Goal: Task Accomplishment & Management: Manage account settings

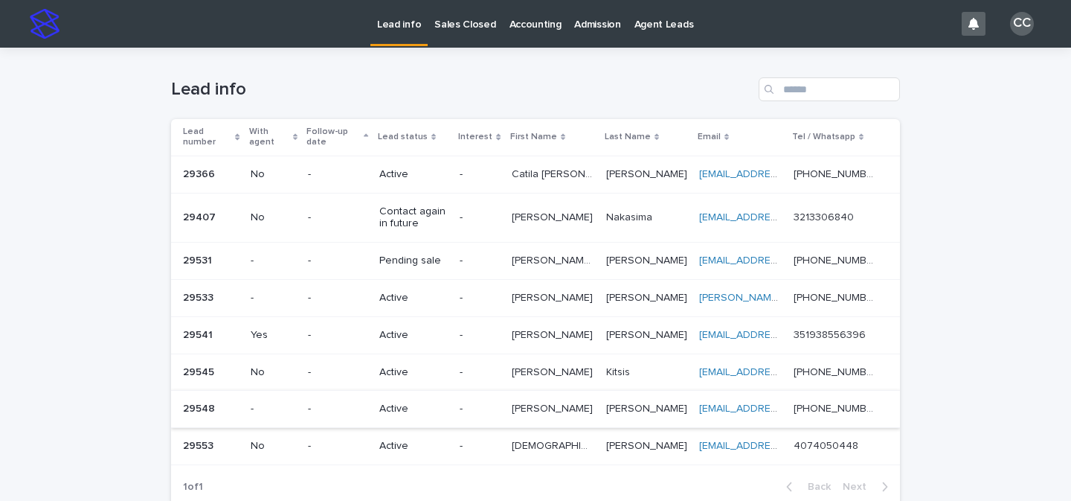
scroll to position [133, 0]
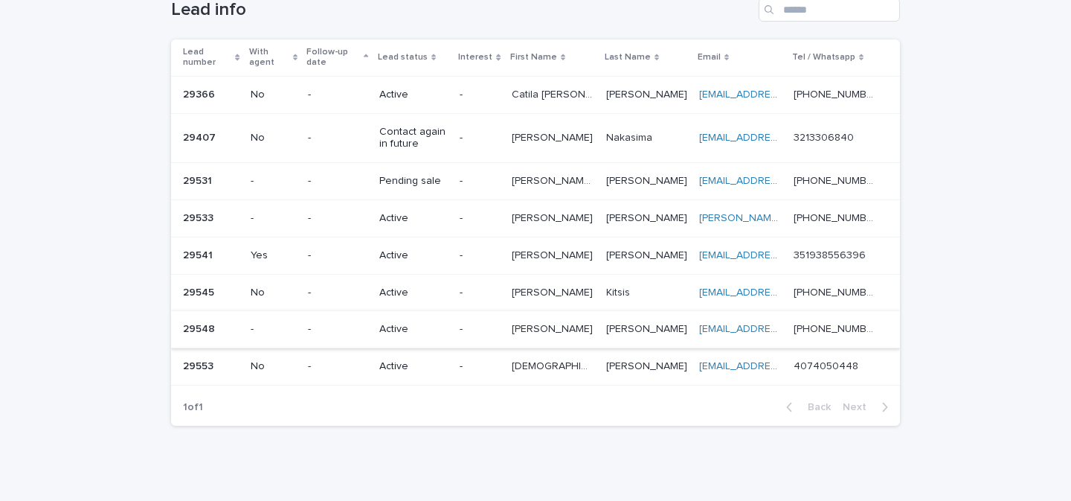
scroll to position [133, 0]
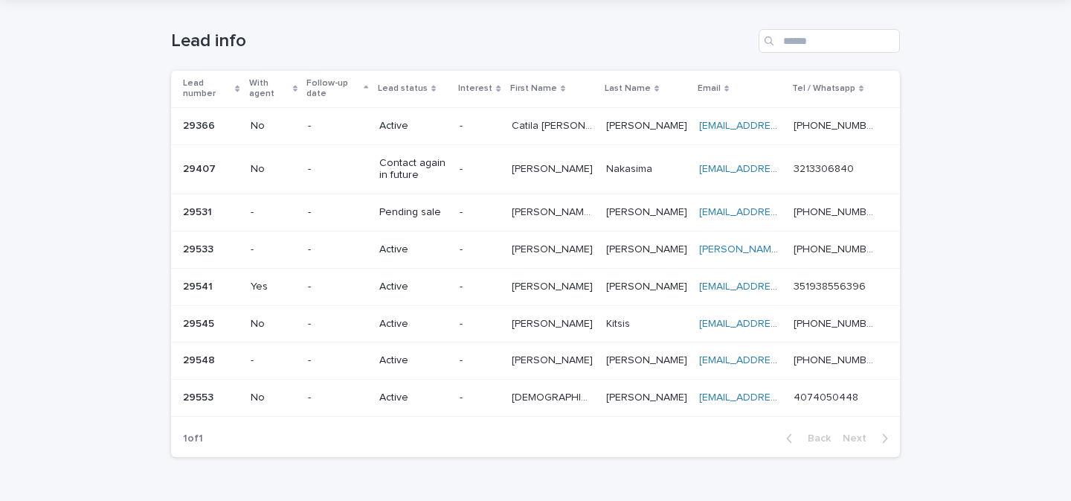
scroll to position [109, 0]
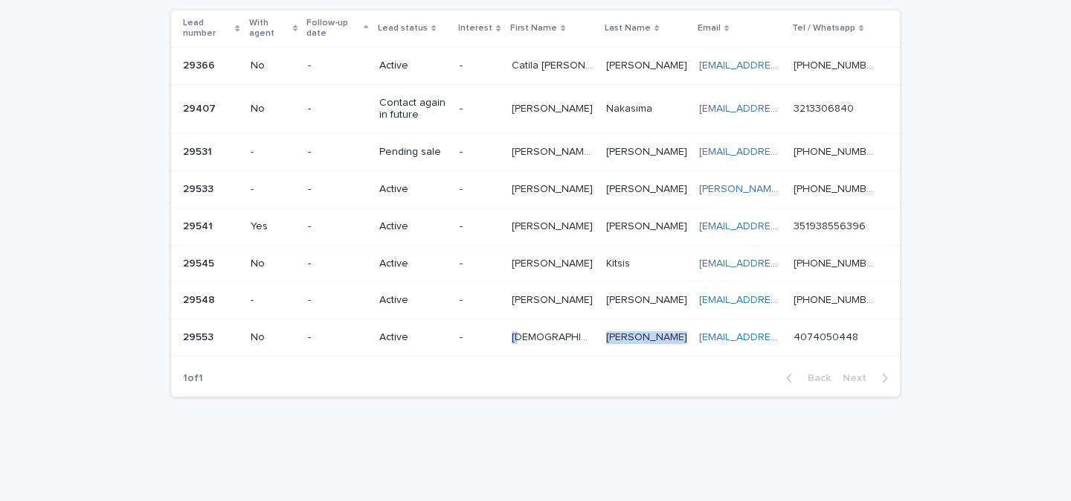
drag, startPoint x: 507, startPoint y: 338, endPoint x: 633, endPoint y: 339, distance: 125.7
click at [633, 339] on tr "29553 29553 No - Active - Thais Thais Byers Byers Thabyers@hotmail.com Thabyers…" at bounding box center [535, 337] width 729 height 37
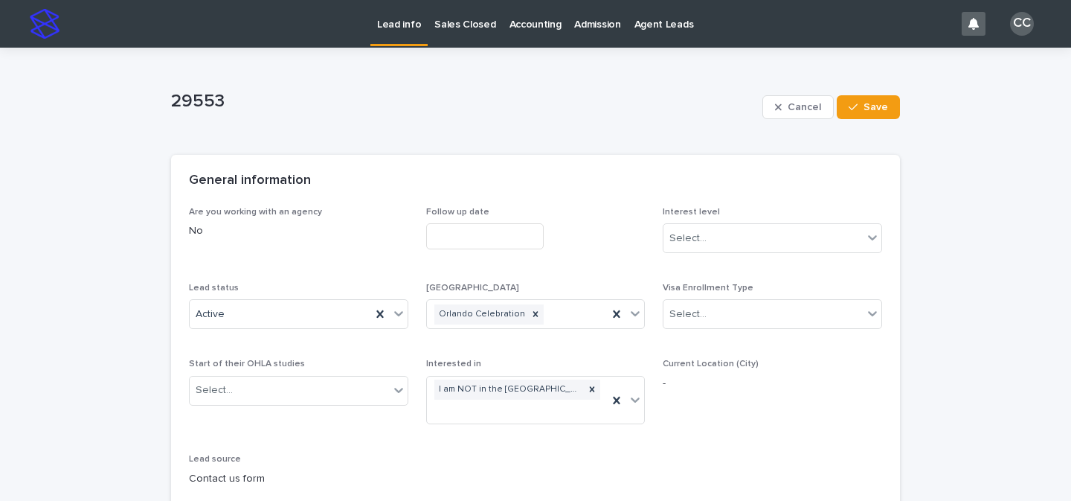
click at [380, 25] on p "Lead info" at bounding box center [399, 15] width 44 height 31
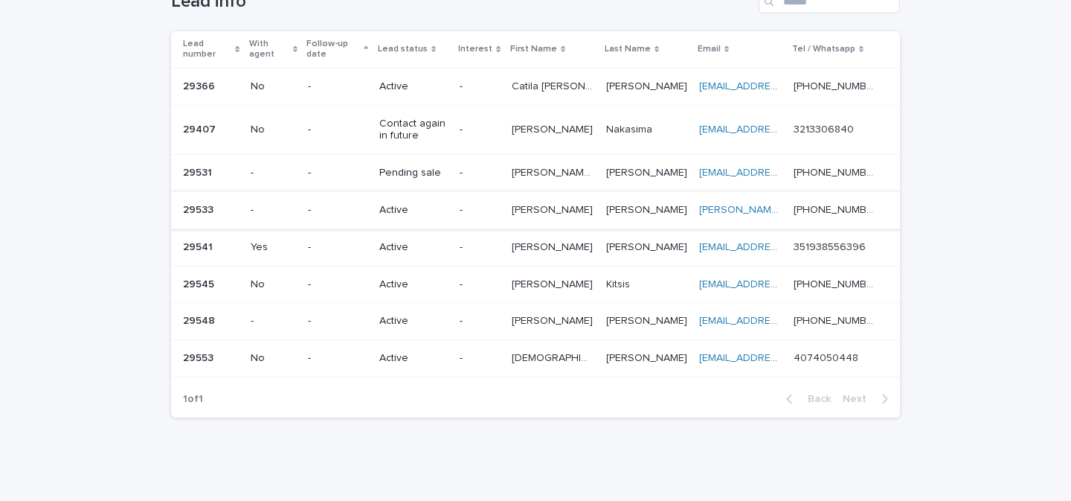
scroll to position [89, 0]
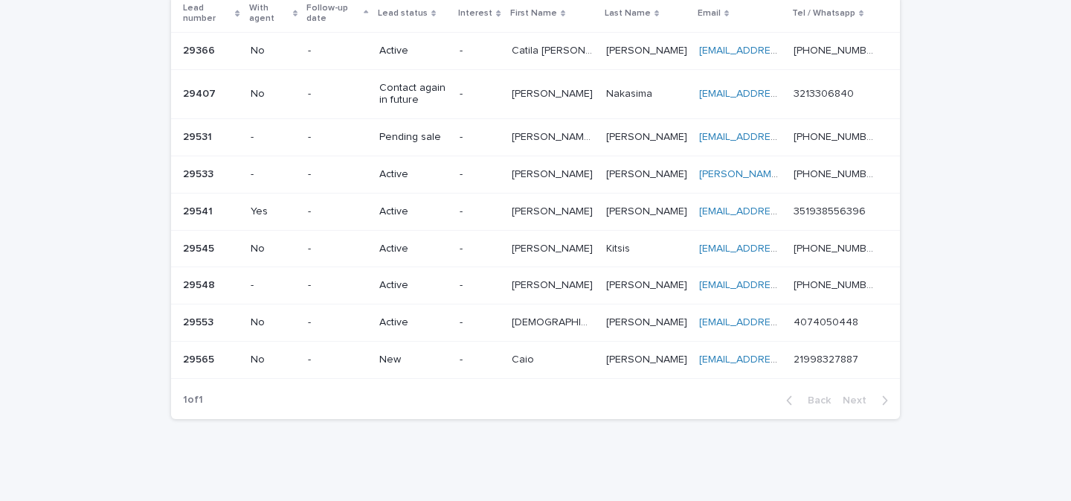
scroll to position [127, 0]
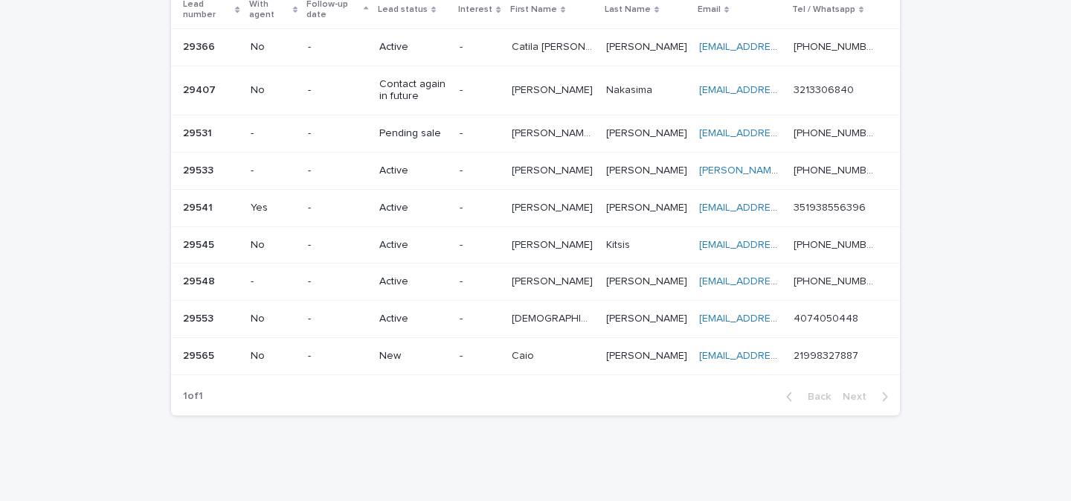
click at [482, 357] on p "-" at bounding box center [479, 356] width 39 height 13
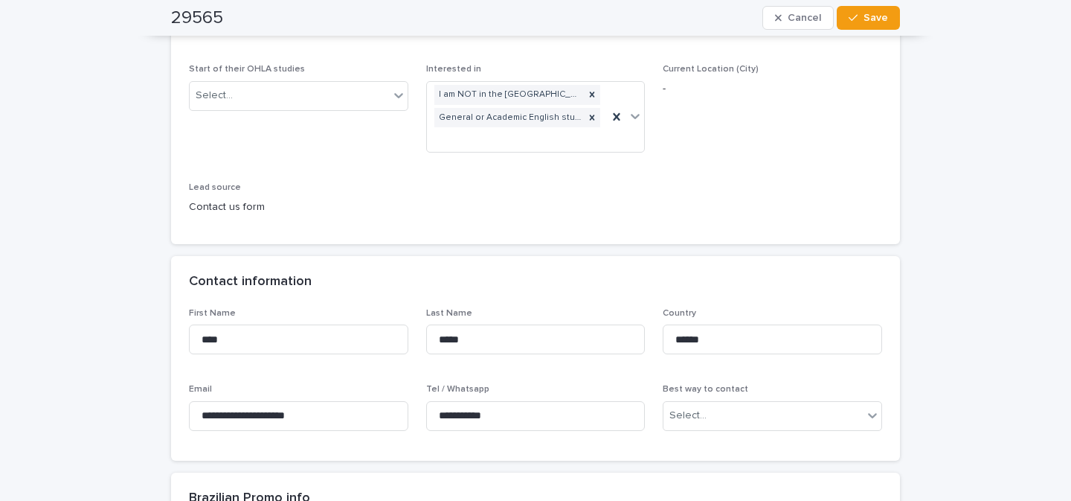
scroll to position [277, 0]
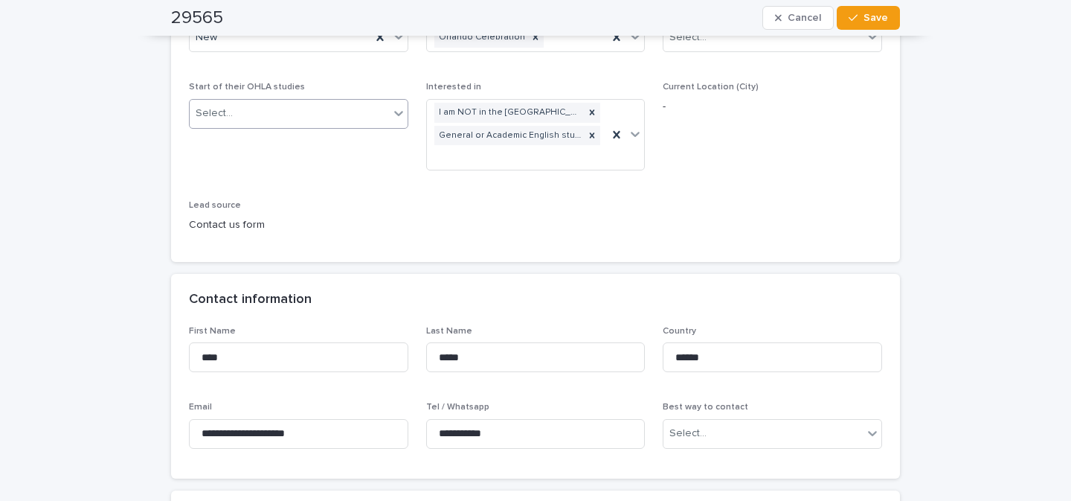
click at [391, 112] on icon at bounding box center [398, 113] width 15 height 15
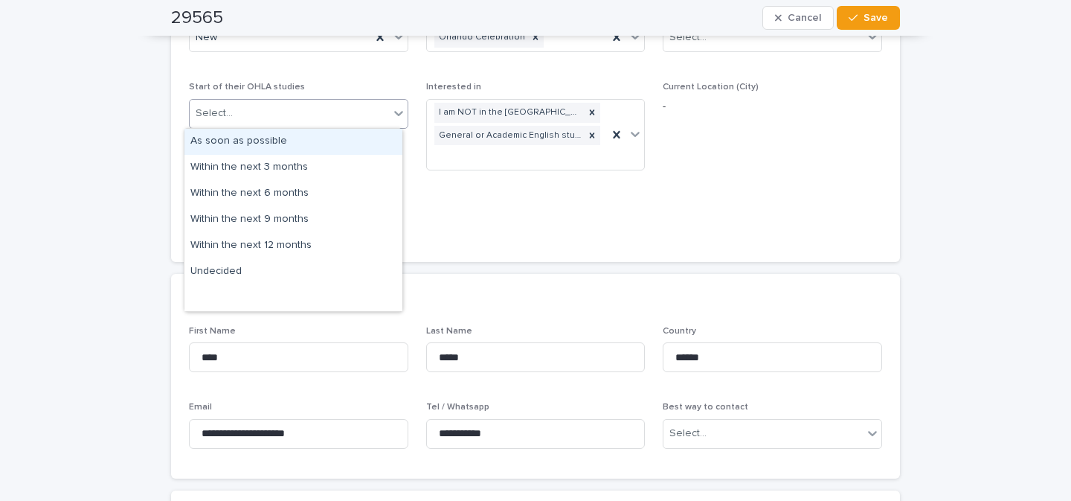
click at [391, 112] on icon at bounding box center [398, 113] width 15 height 15
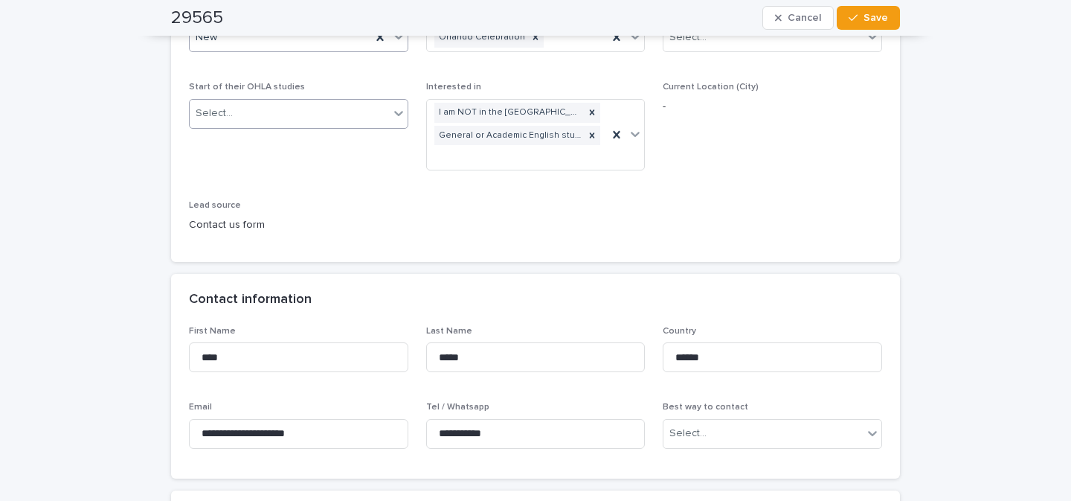
click at [394, 39] on icon at bounding box center [398, 37] width 9 height 5
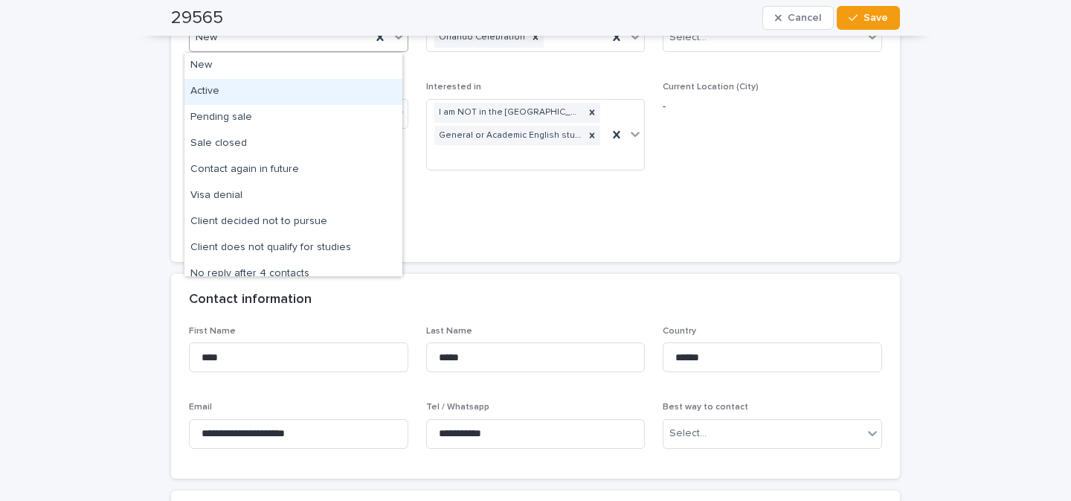
click at [331, 88] on div "Active" at bounding box center [293, 92] width 218 height 26
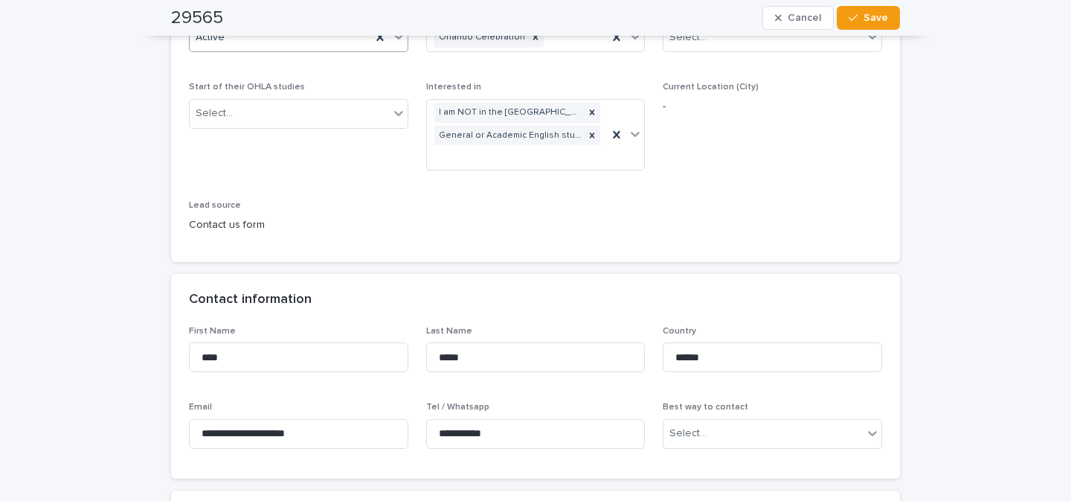
drag, startPoint x: 858, startPoint y: 20, endPoint x: 821, endPoint y: 42, distance: 43.4
click at [859, 20] on button "Save" at bounding box center [868, 18] width 63 height 24
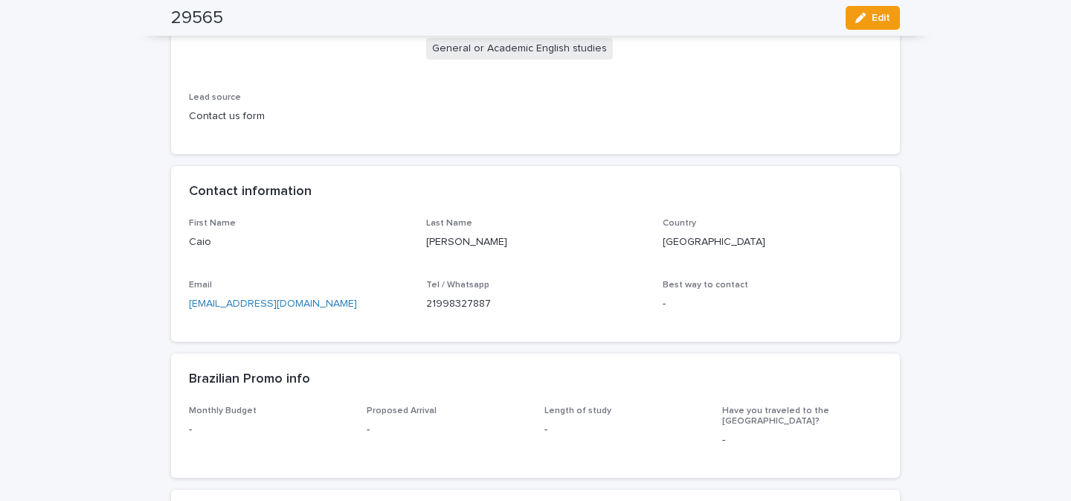
scroll to position [422, 0]
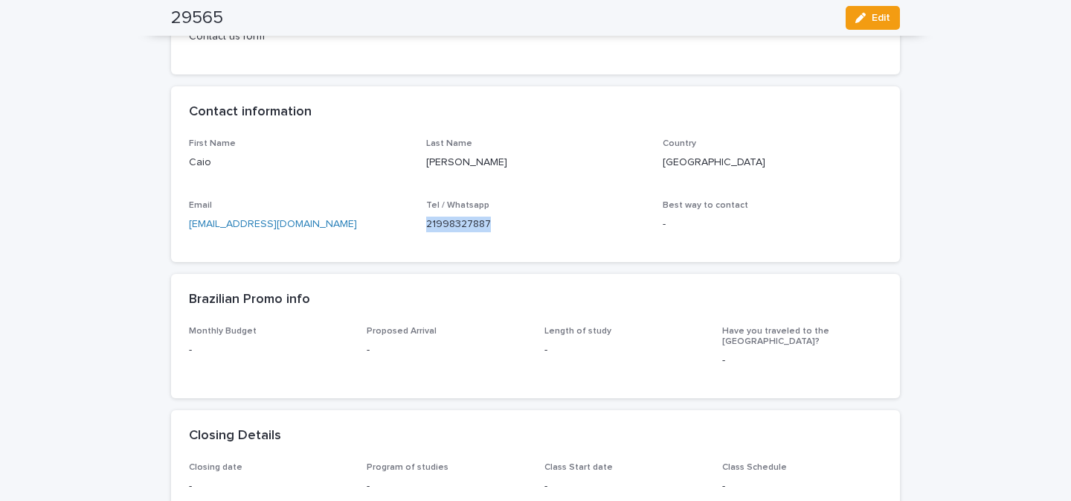
drag, startPoint x: 488, startPoint y: 225, endPoint x: 419, endPoint y: 227, distance: 69.2
click at [419, 227] on div "First Name Caio Last Name Motta Country Brazil Email Caioartuique@gmail.com Tel…" at bounding box center [535, 191] width 693 height 106
copy p "21998327887"
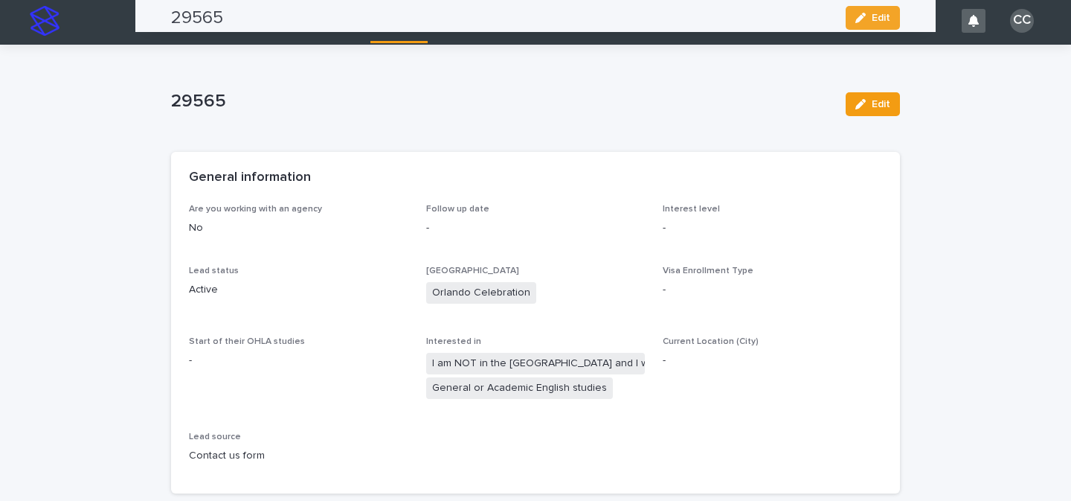
scroll to position [0, 0]
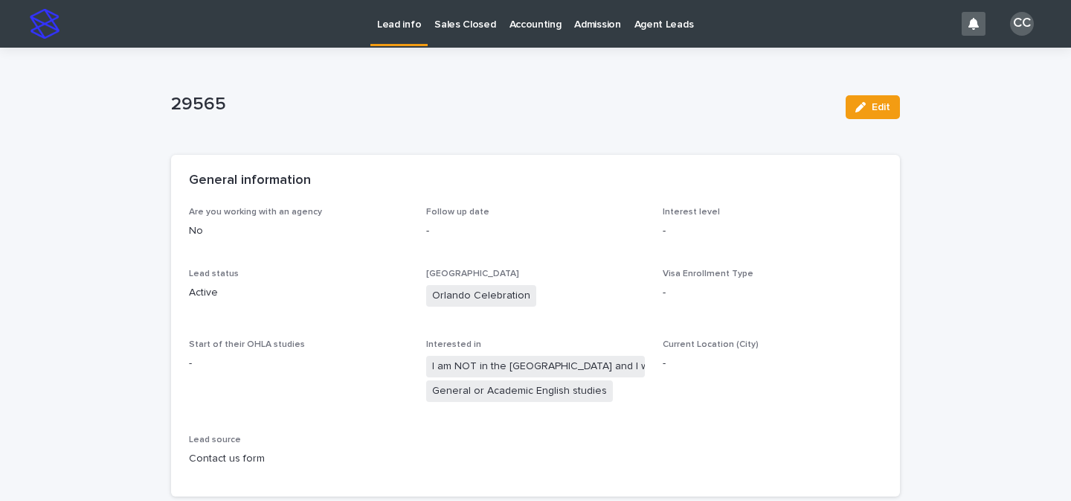
click at [390, 29] on p "Lead info" at bounding box center [399, 15] width 44 height 31
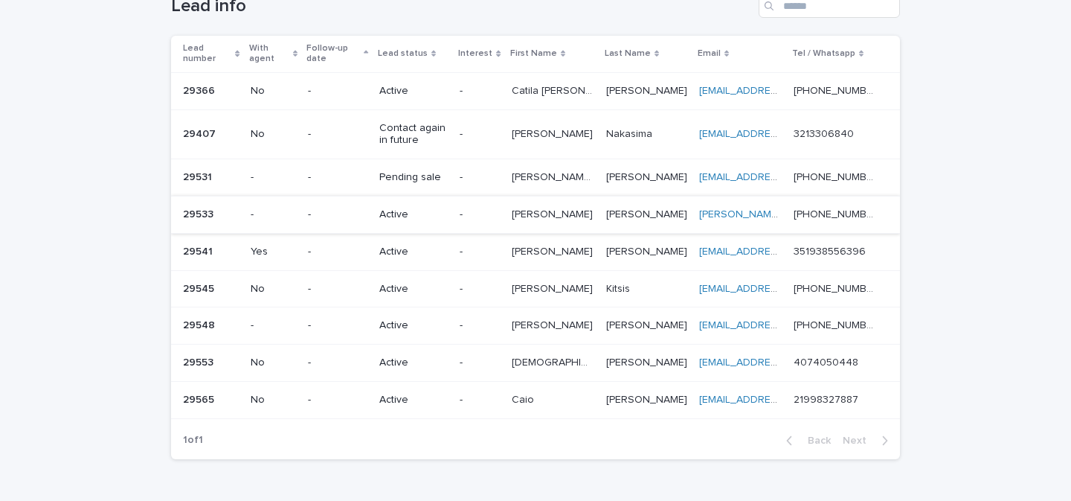
scroll to position [89, 0]
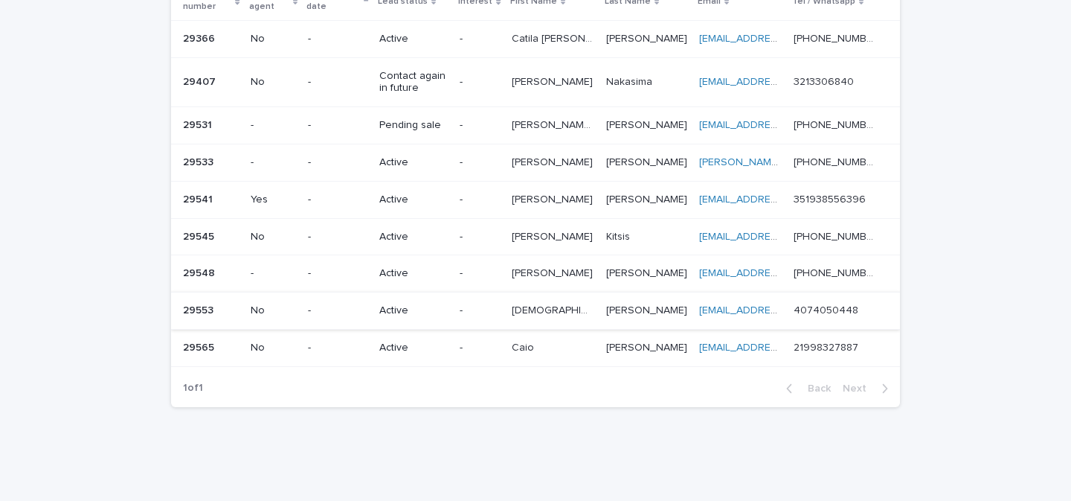
scroll to position [170, 0]
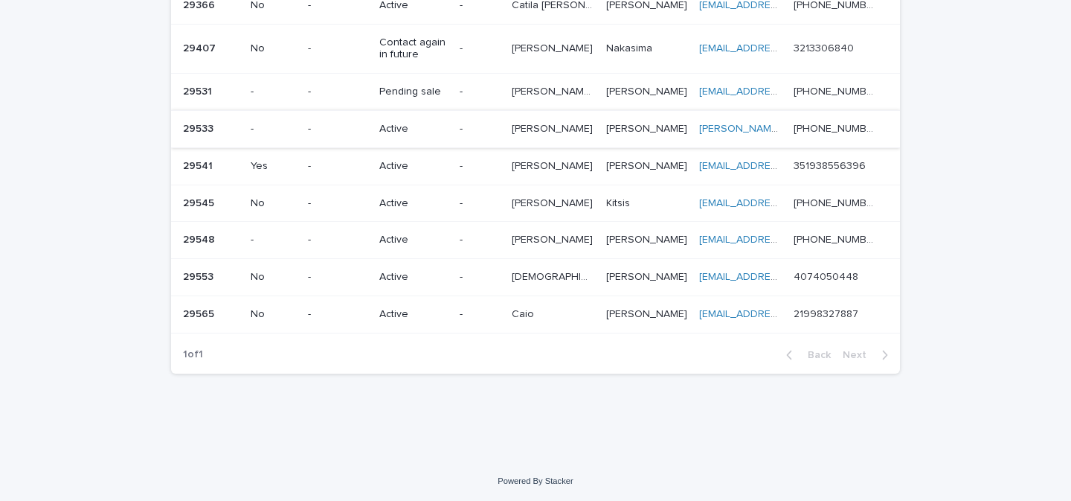
scroll to position [170, 0]
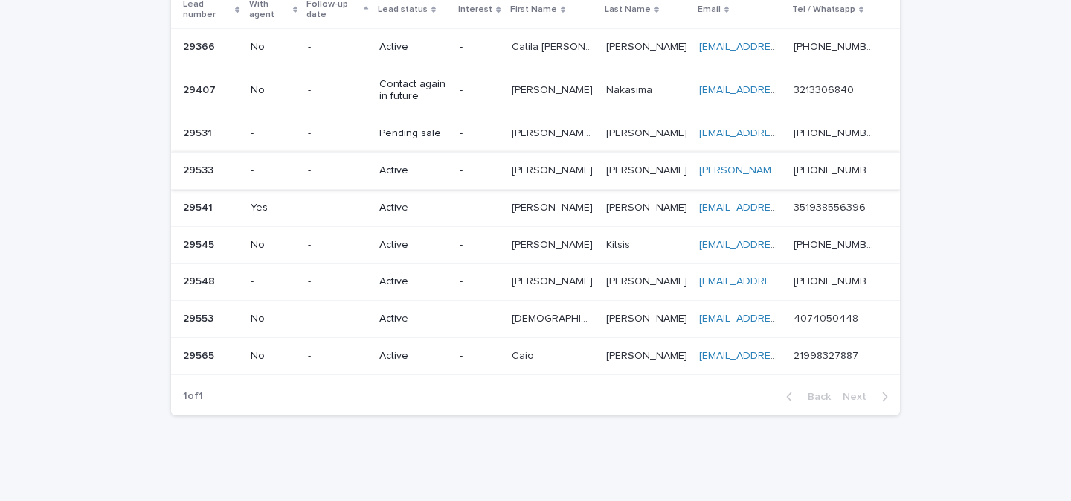
scroll to position [170, 0]
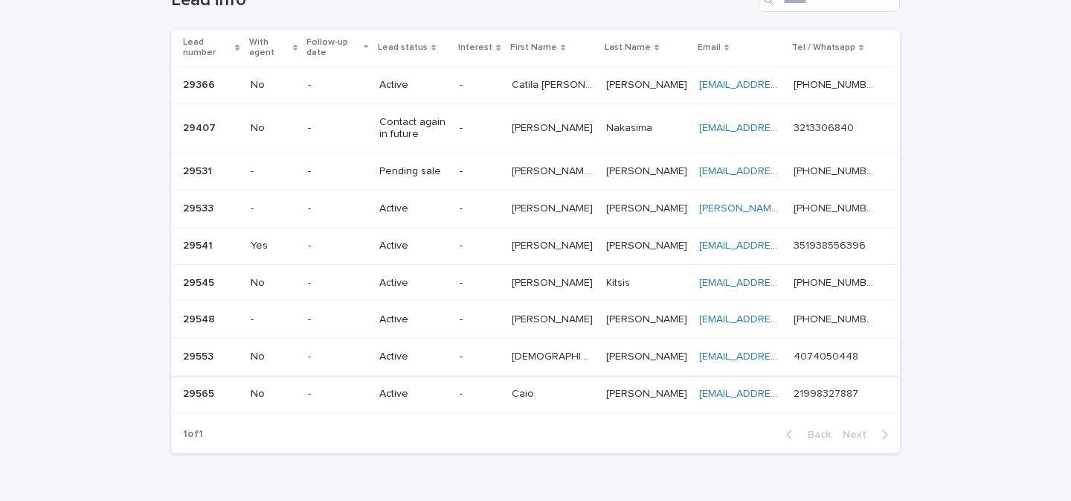
scroll to position [170, 0]
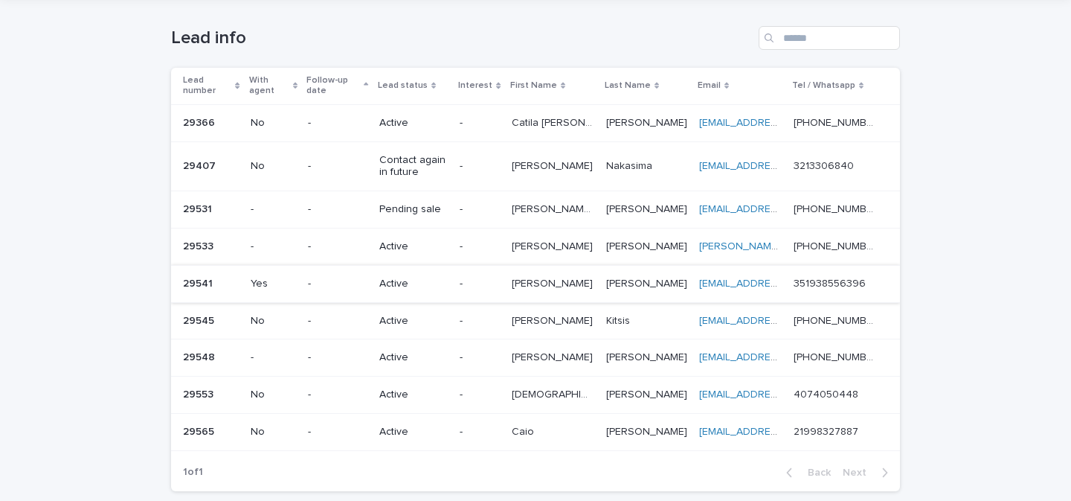
scroll to position [131, 0]
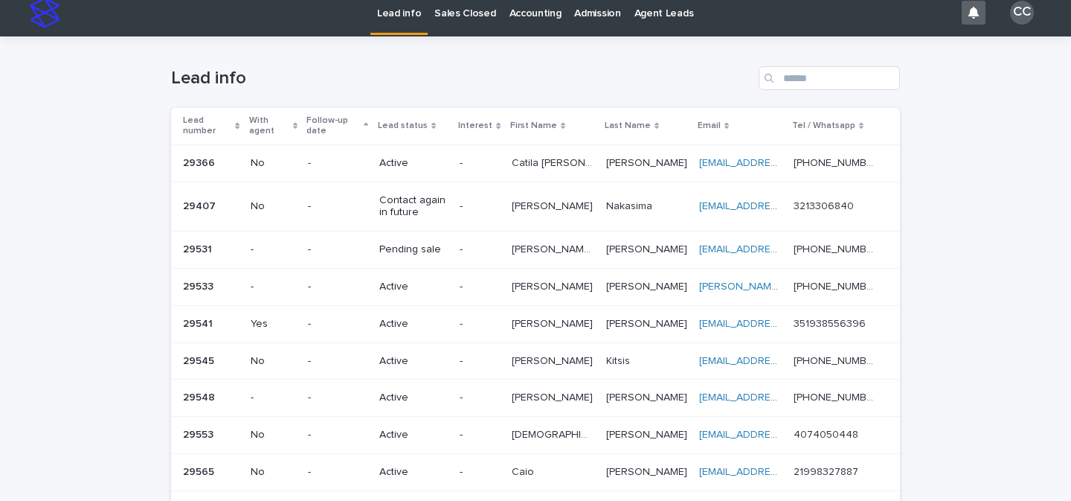
scroll to position [170, 0]
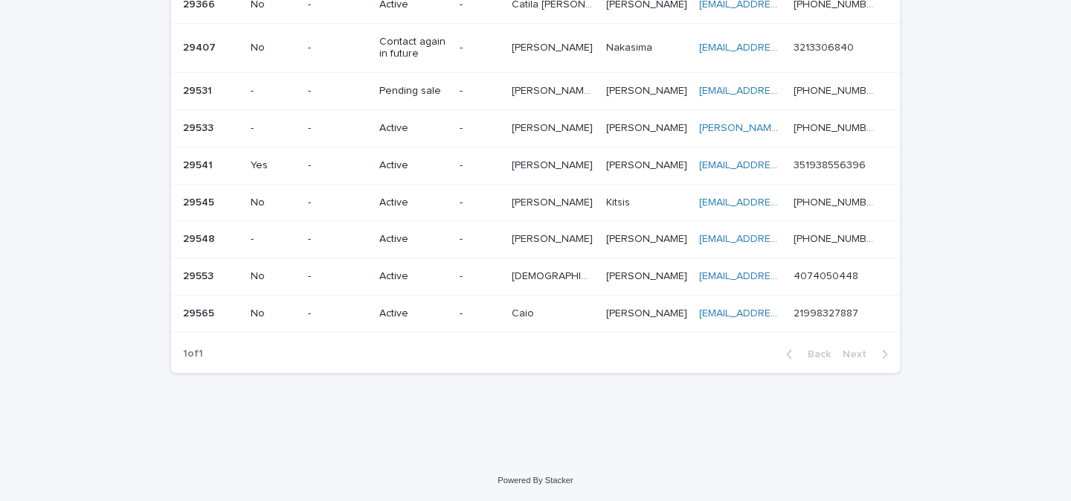
click at [463, 307] on td "-" at bounding box center [479, 313] width 51 height 37
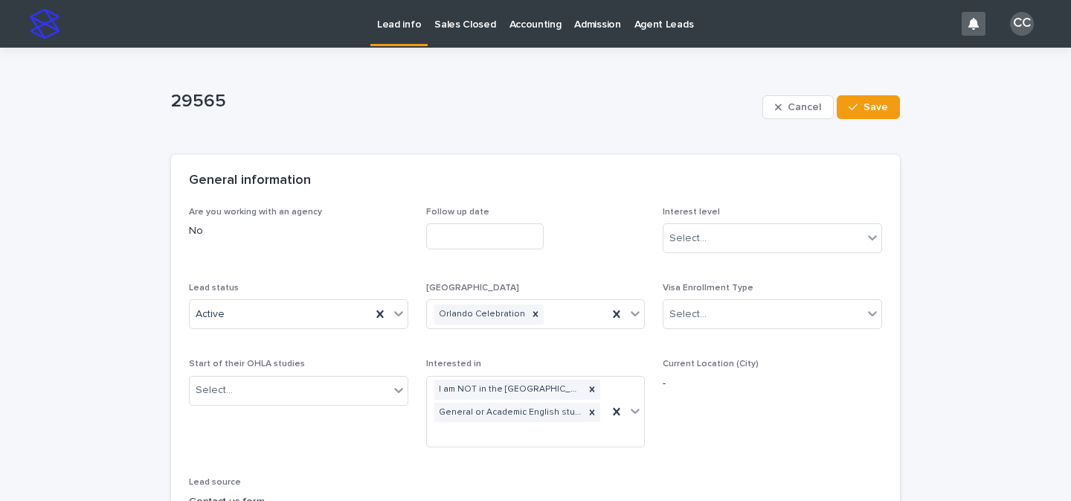
click at [396, 30] on p "Lead info" at bounding box center [399, 15] width 44 height 31
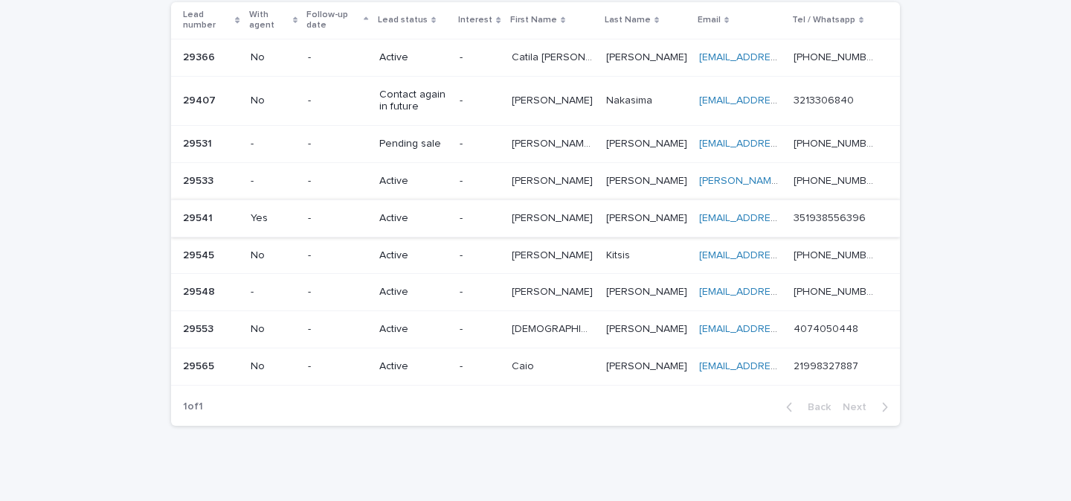
scroll to position [170, 0]
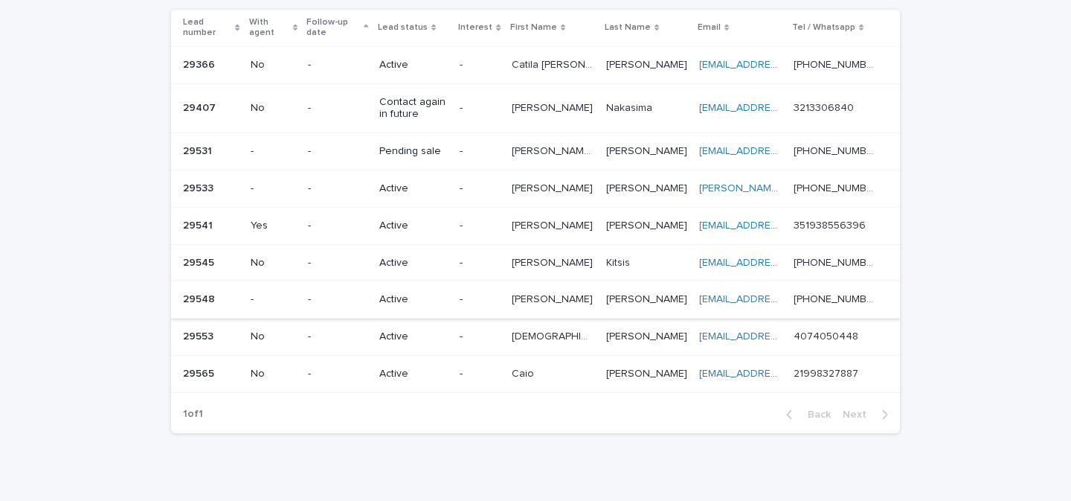
scroll to position [170, 0]
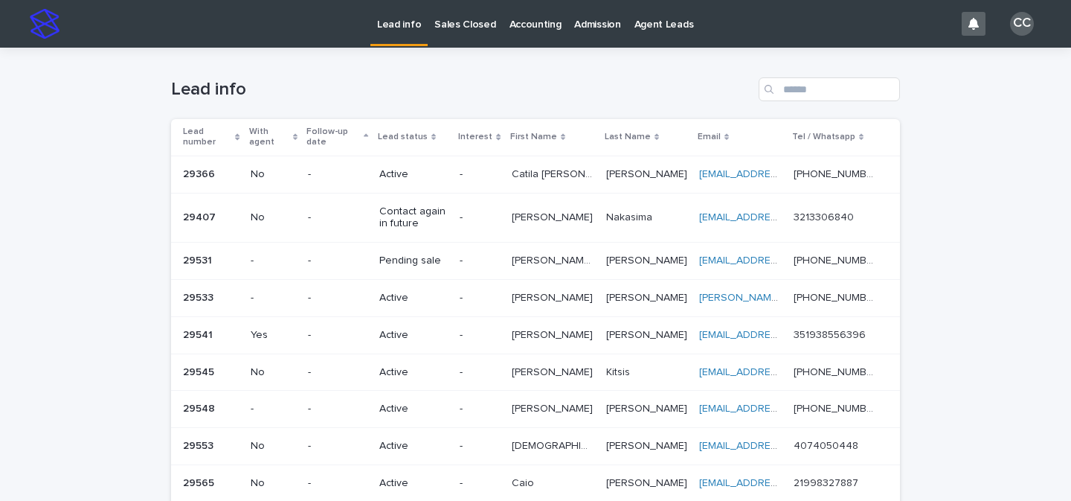
scroll to position [170, 0]
click at [382, 25] on p "Lead info" at bounding box center [399, 15] width 44 height 31
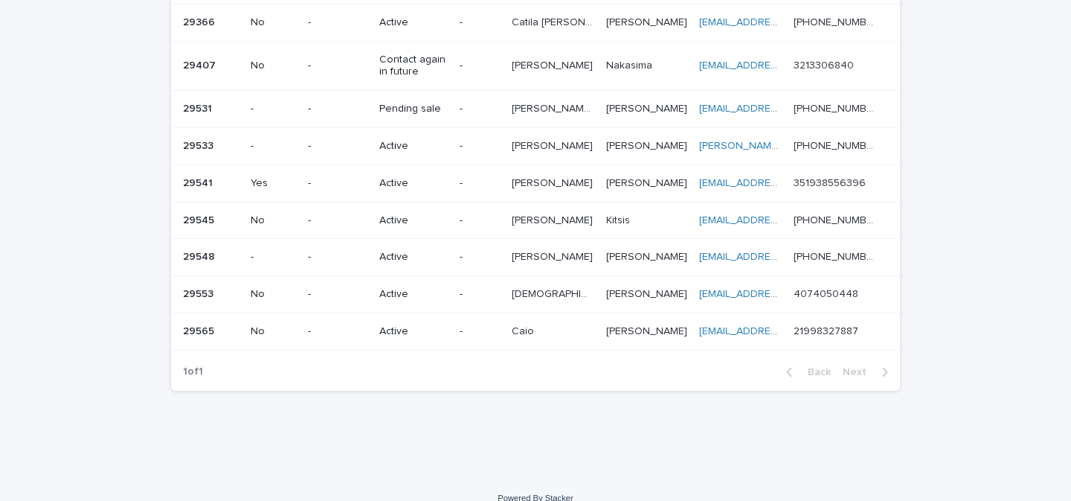
scroll to position [170, 0]
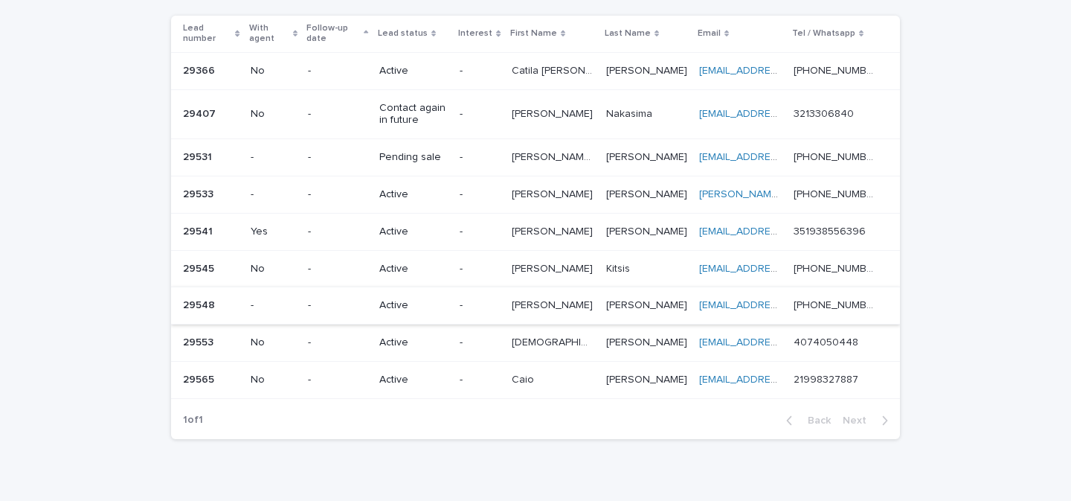
scroll to position [170, 0]
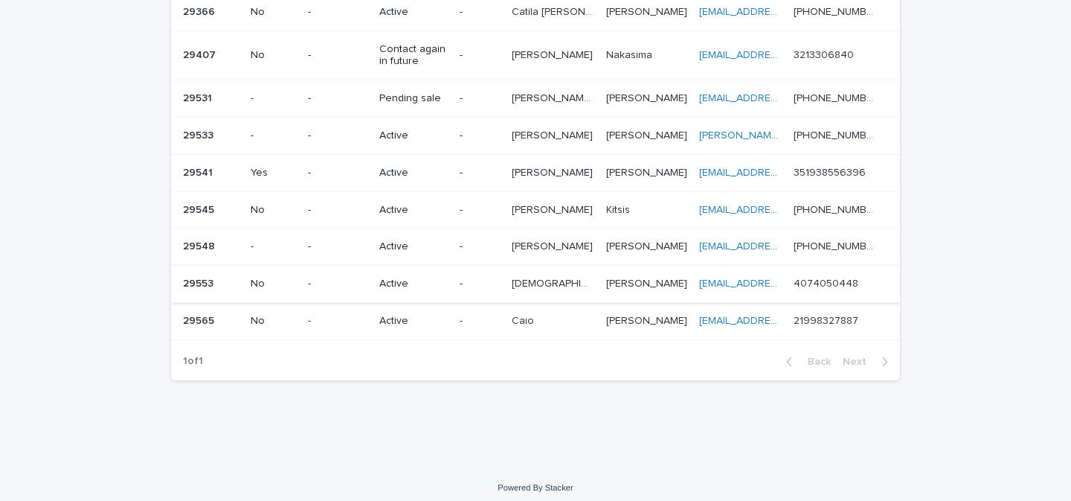
scroll to position [170, 0]
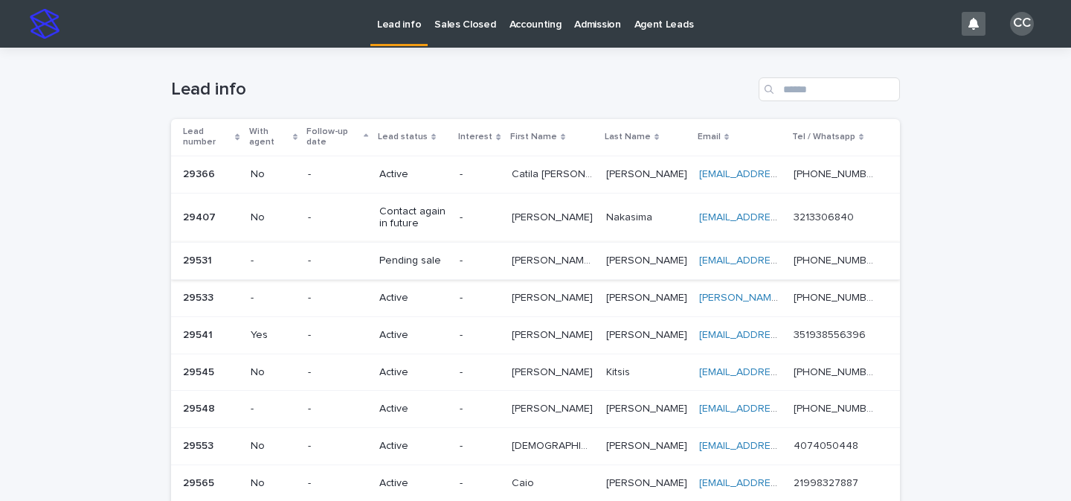
scroll to position [170, 0]
